Goal: Information Seeking & Learning: Learn about a topic

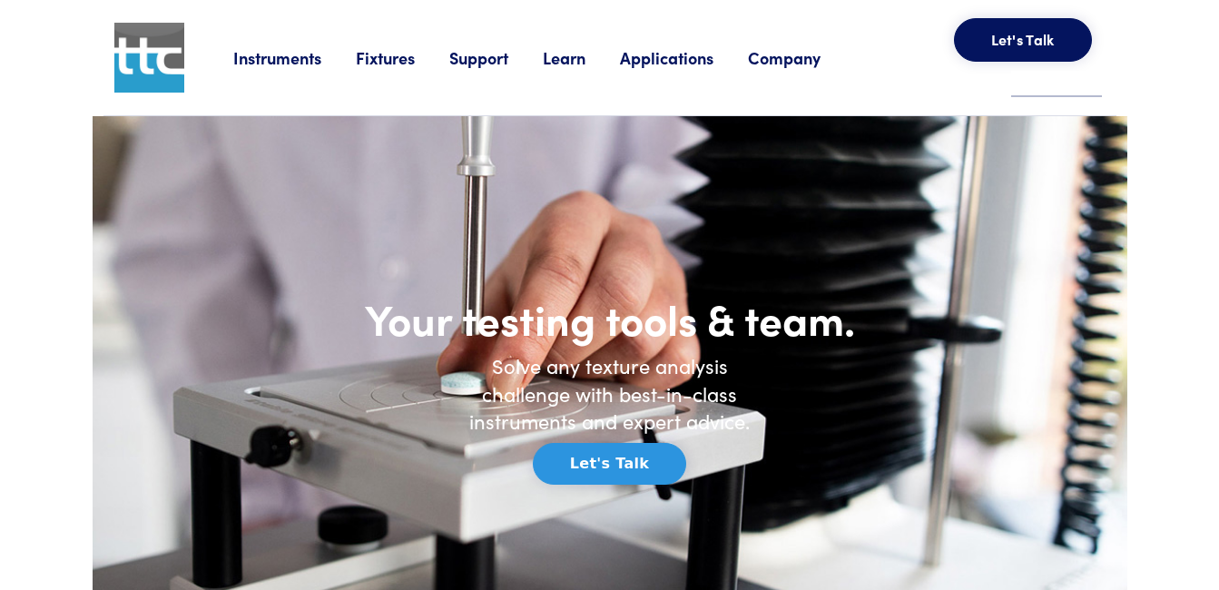
click at [563, 57] on link "Learn" at bounding box center [581, 57] width 77 height 23
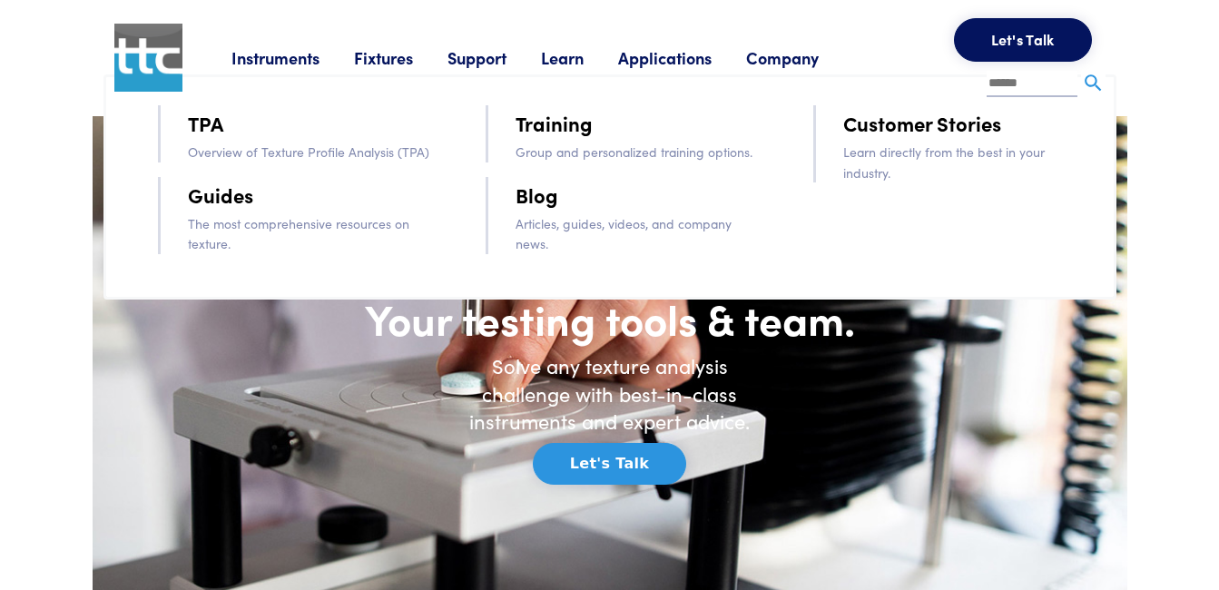
click at [204, 126] on link "TPA" at bounding box center [205, 123] width 35 height 32
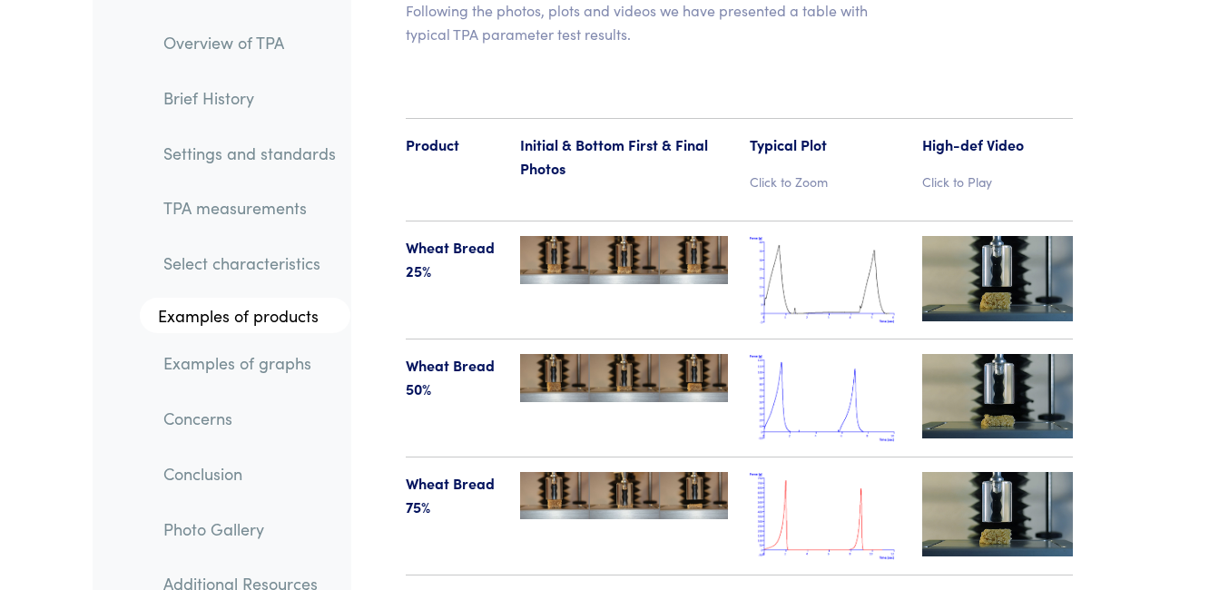
scroll to position [21057, 0]
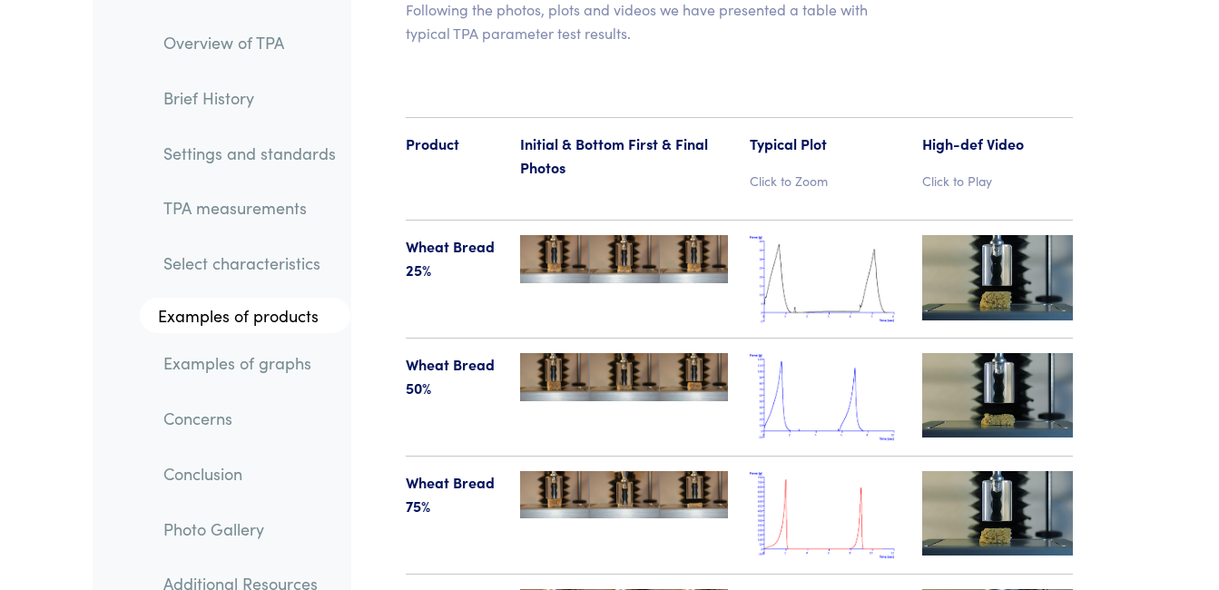
click at [1011, 471] on img at bounding box center [997, 513] width 151 height 84
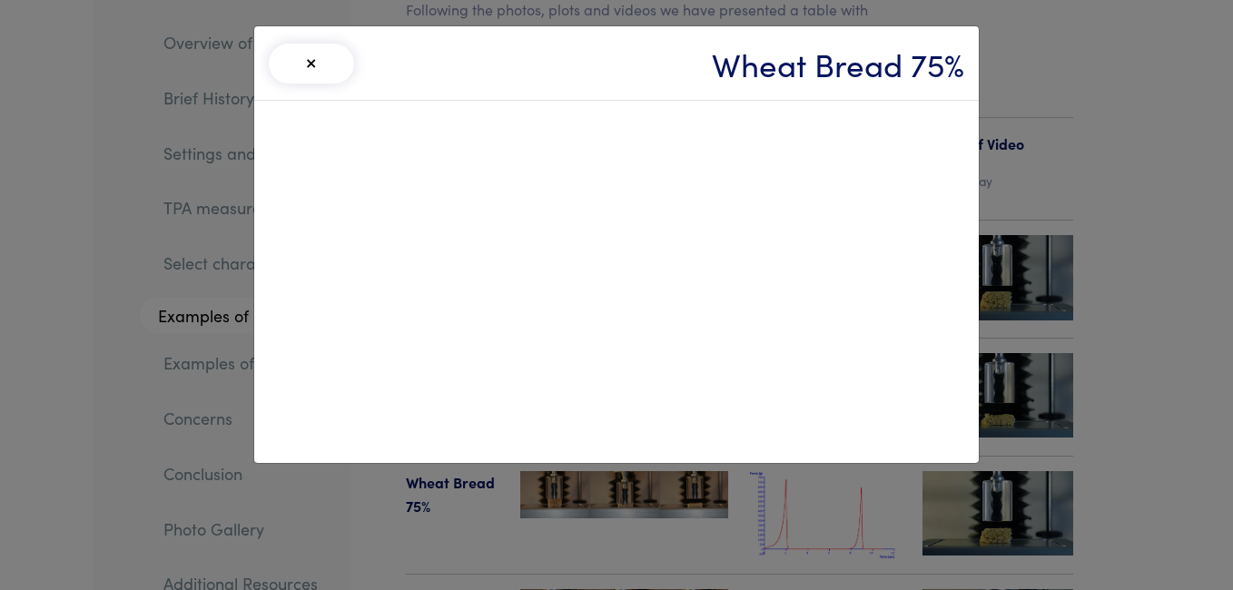
click at [303, 59] on button "×" at bounding box center [311, 64] width 85 height 40
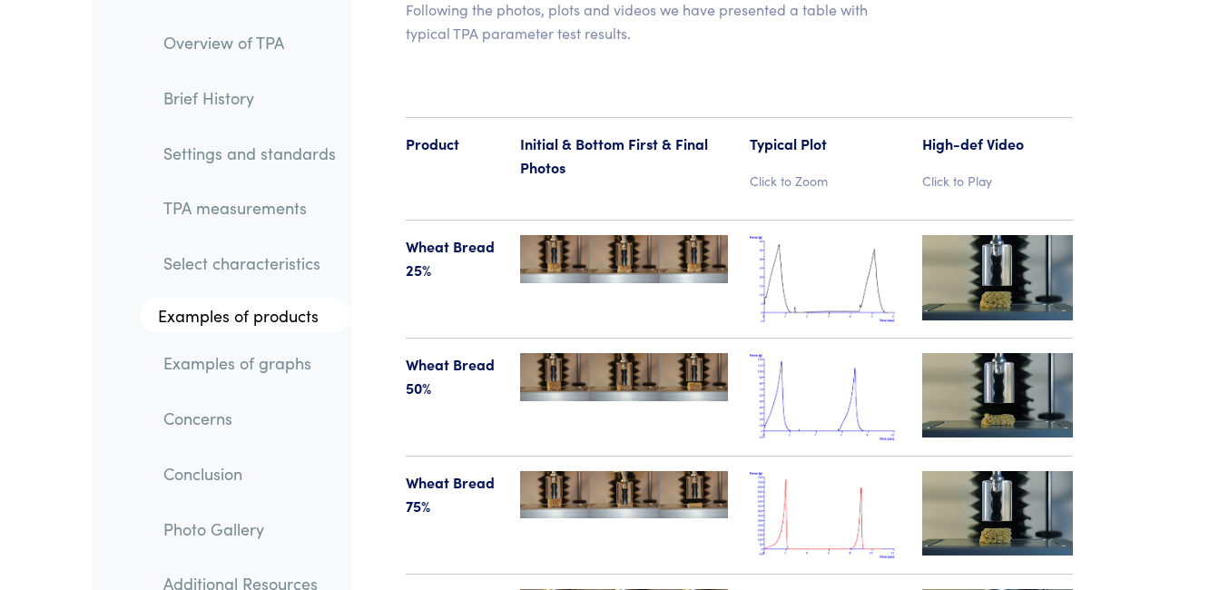
click at [594, 235] on img at bounding box center [624, 258] width 208 height 47
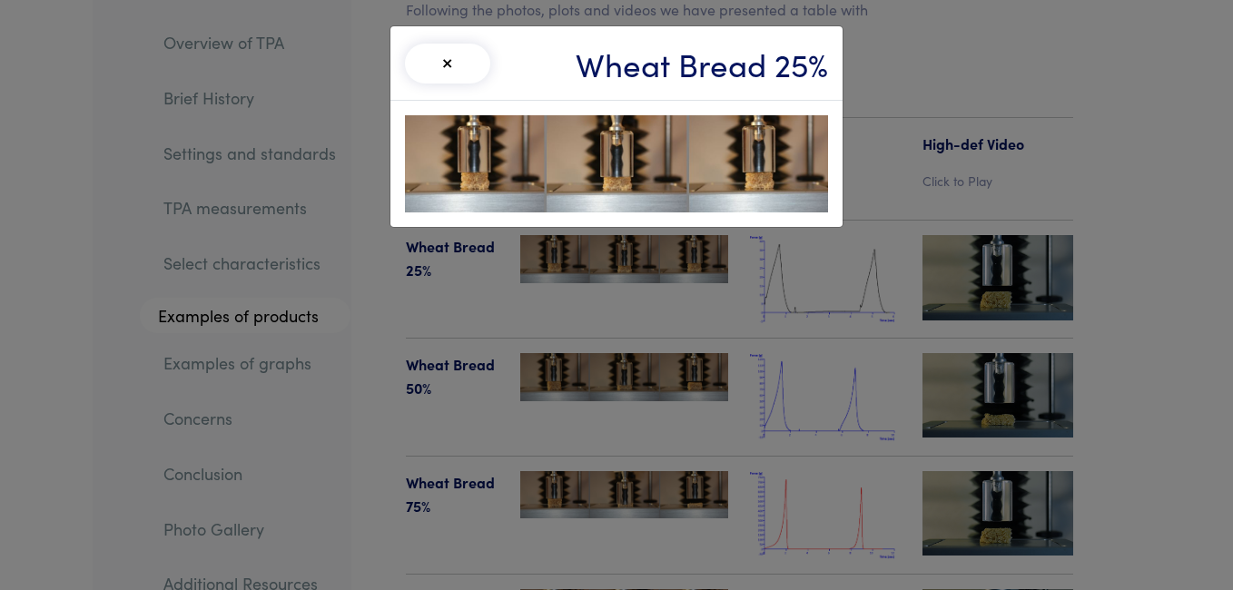
drag, startPoint x: 1076, startPoint y: 64, endPoint x: 1063, endPoint y: 63, distance: 12.7
click at [1072, 64] on div "× Wheat Bread 25%" at bounding box center [616, 295] width 1233 height 590
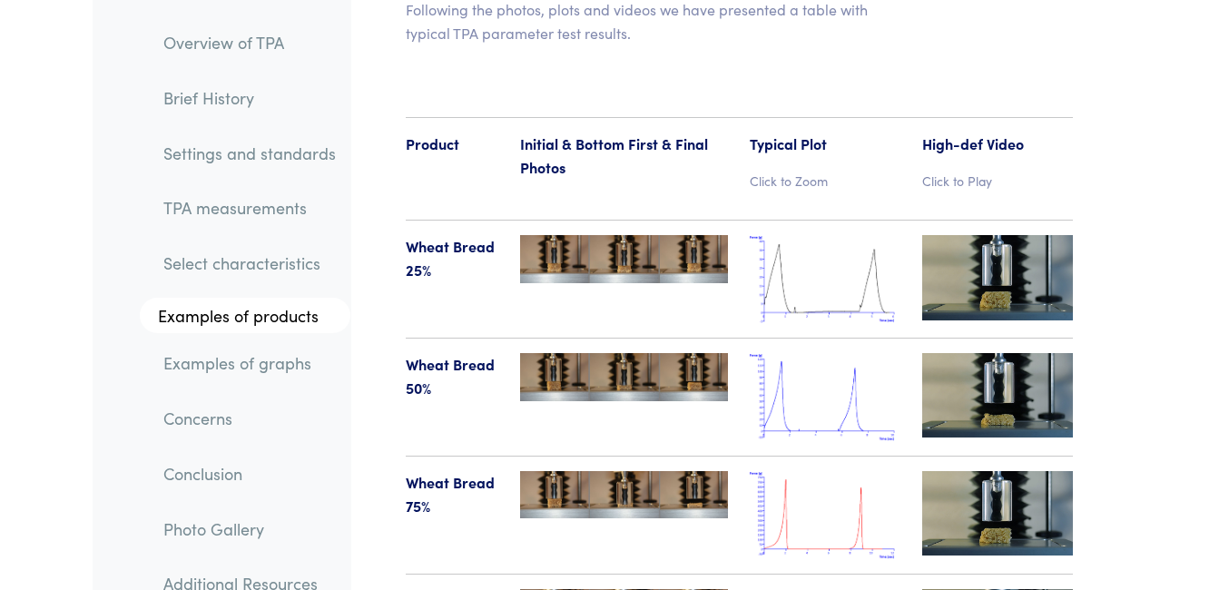
click at [971, 235] on img at bounding box center [997, 277] width 151 height 84
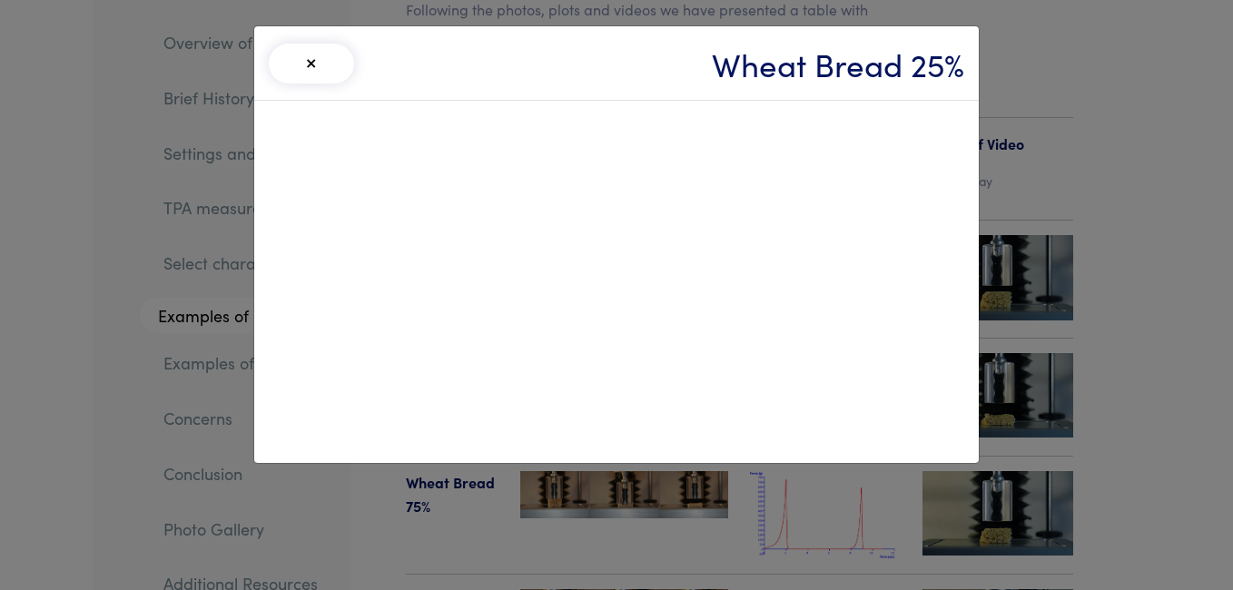
click at [314, 70] on button "×" at bounding box center [311, 64] width 85 height 40
